Goal: Transaction & Acquisition: Obtain resource

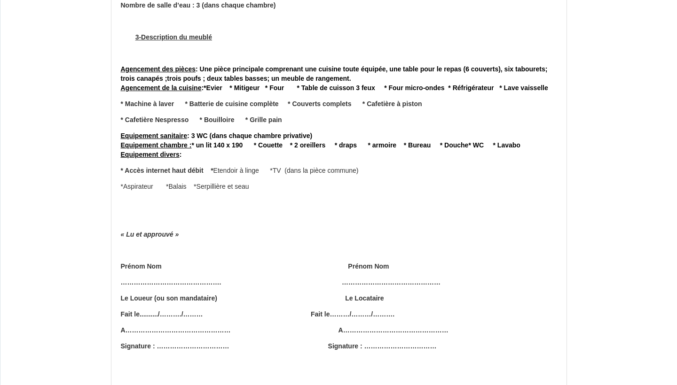
scroll to position [2159, 0]
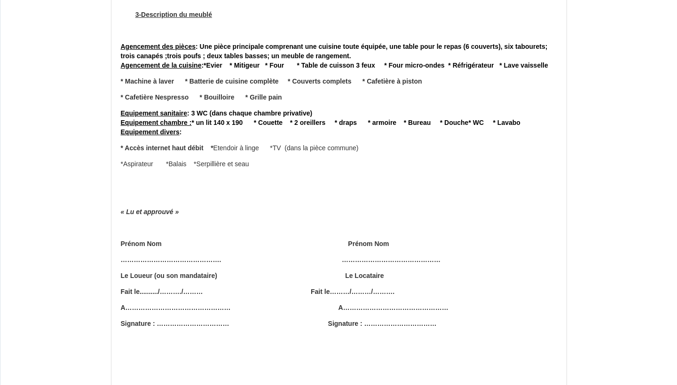
click at [181, 256] on p "………………………………………. ………………………………………" at bounding box center [339, 260] width 436 height 9
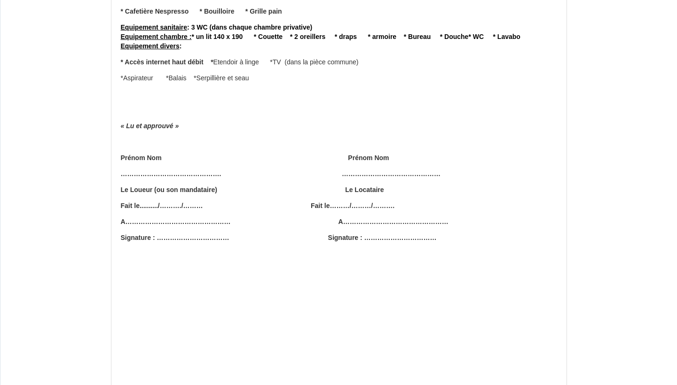
scroll to position [2266, 0]
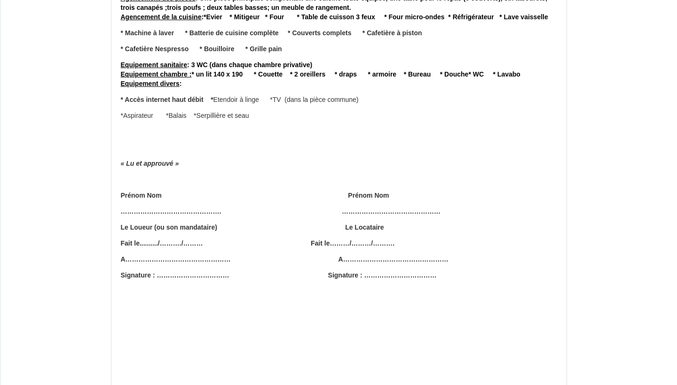
scroll to position [2217, 0]
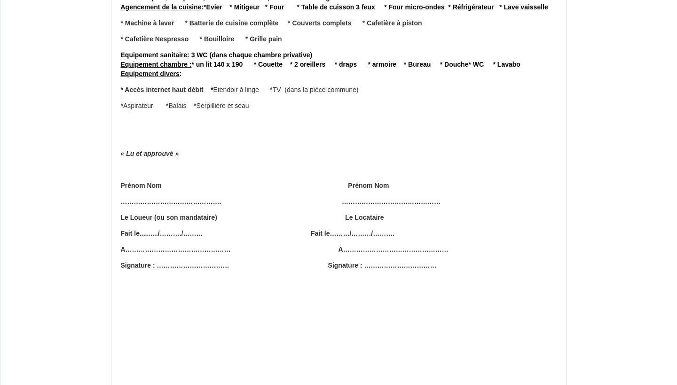
click at [206, 168] on strong "« Lu et approuvé » Prénom Nom Prénom Nom ………………………………………. ……………………………………… Le Lo…" at bounding box center [339, 209] width 436 height 121
click at [175, 149] on strong "« Lu et approuvé » Prénom Nom Prénom Nom ………………………………………. ……………………………………… Le Lo…" at bounding box center [339, 209] width 436 height 121
click at [173, 197] on p "………………………………………. ………………………………………" at bounding box center [339, 201] width 436 height 9
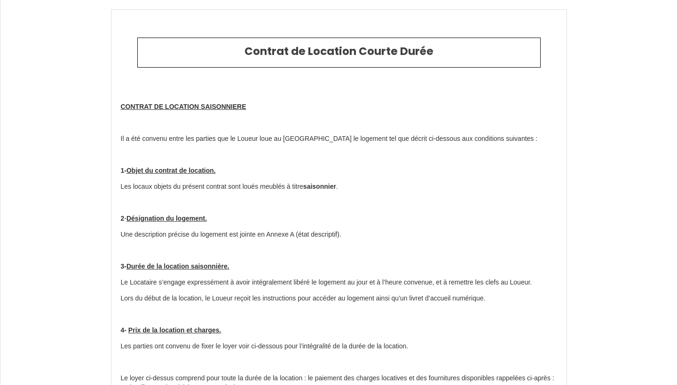
scroll to position [0, 0]
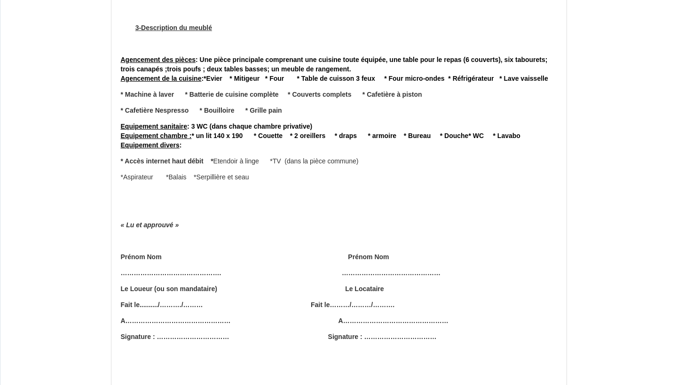
scroll to position [2129, 0]
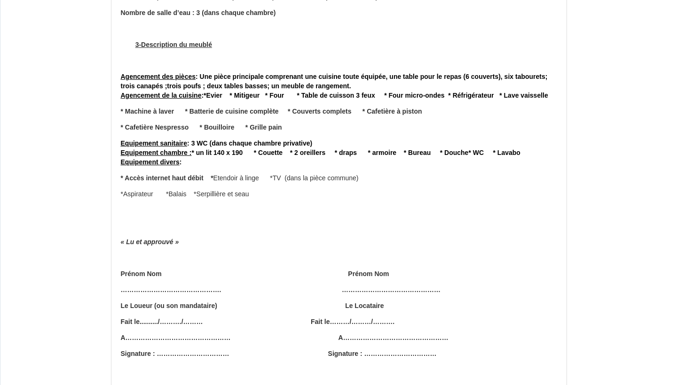
click at [359, 318] on p "Fait le........../………./……… Fait le………/………/………." at bounding box center [339, 322] width 436 height 9
click at [351, 318] on p "Fait le........../………./……… Fait le………/………/………." at bounding box center [339, 322] width 436 height 9
drag, startPoint x: 409, startPoint y: 219, endPoint x: 402, endPoint y: 219, distance: 7.0
click at [402, 286] on p "………………………………………. ………………………………………" at bounding box center [339, 290] width 436 height 9
drag, startPoint x: 340, startPoint y: 217, endPoint x: 410, endPoint y: 220, distance: 70.1
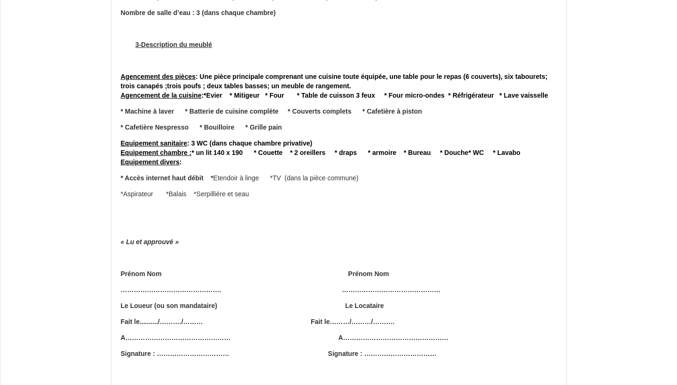
click at [410, 286] on p "………………………………………. ………………………………………" at bounding box center [339, 290] width 436 height 9
click at [406, 286] on p "………………………………………. ………………………………………" at bounding box center [339, 290] width 436 height 9
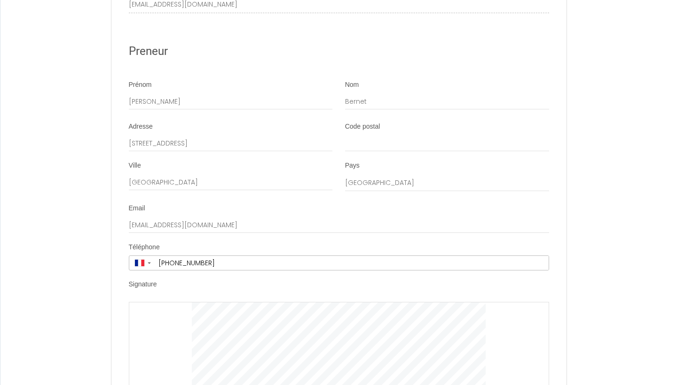
scroll to position [3358, 0]
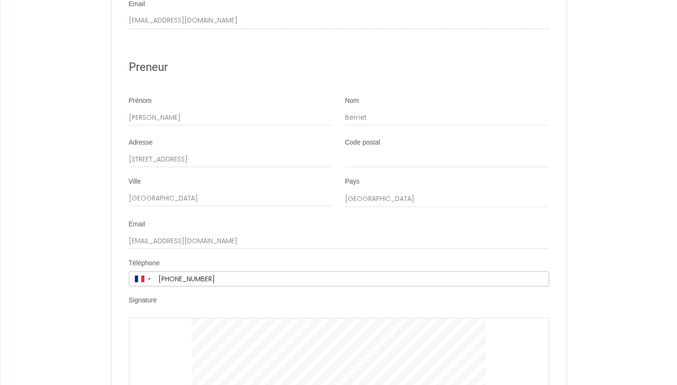
scroll to position [3338, 0]
